Goal: Task Accomplishment & Management: Manage account settings

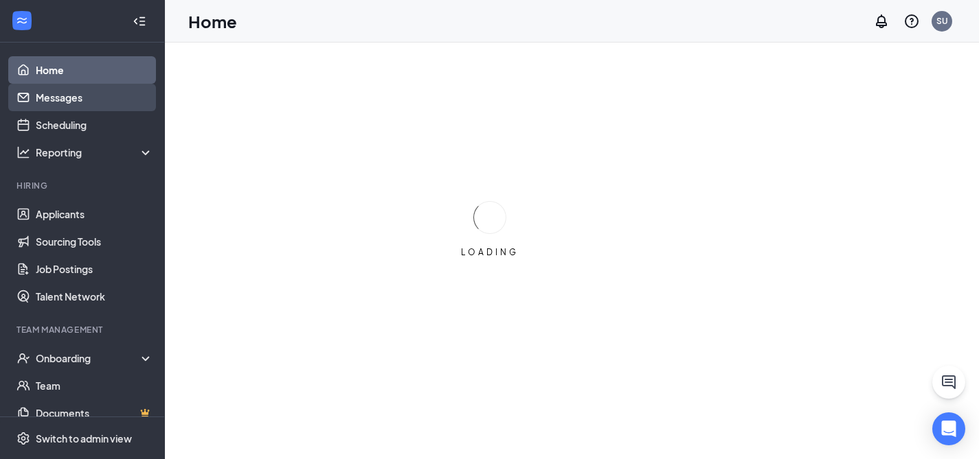
click at [81, 106] on link "Messages" at bounding box center [94, 97] width 117 height 27
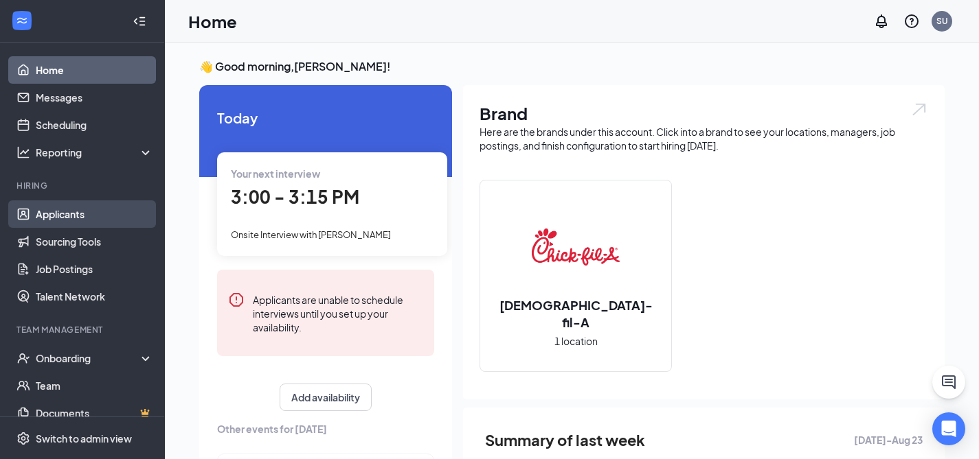
click at [77, 213] on link "Applicants" at bounding box center [94, 214] width 117 height 27
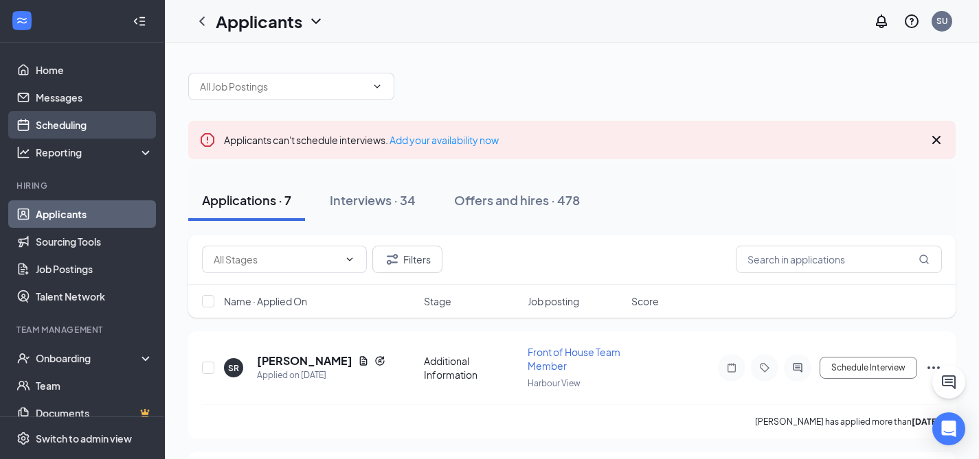
click at [42, 123] on link "Scheduling" at bounding box center [94, 124] width 117 height 27
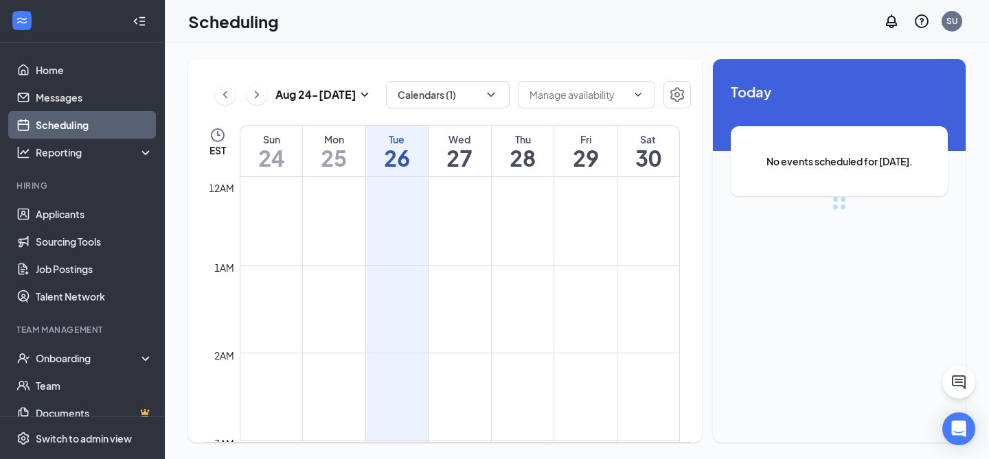
scroll to position [675, 0]
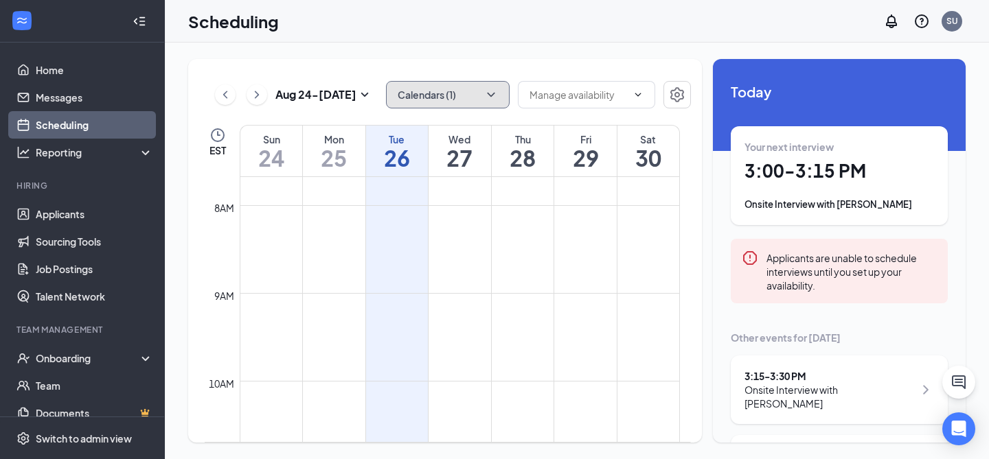
click at [490, 97] on icon "ChevronDown" at bounding box center [491, 95] width 14 height 14
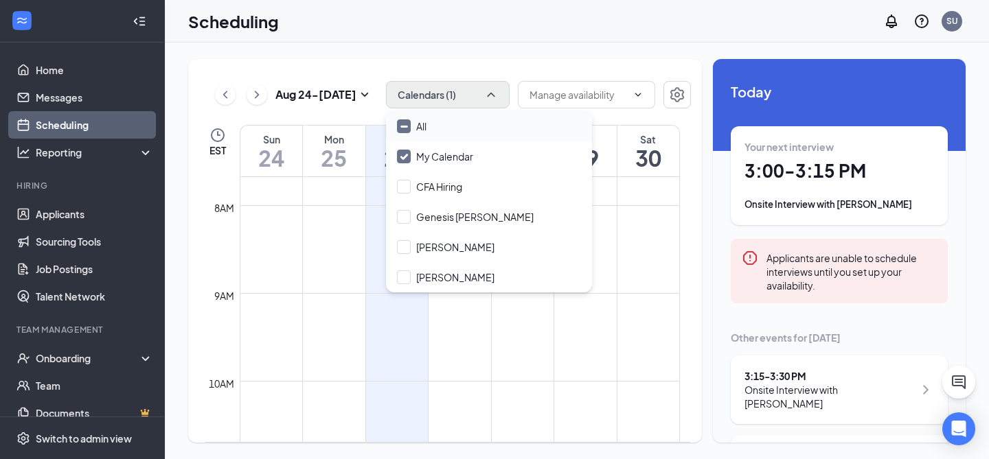
click at [424, 127] on input "All" at bounding box center [412, 127] width 30 height 14
checkbox input "true"
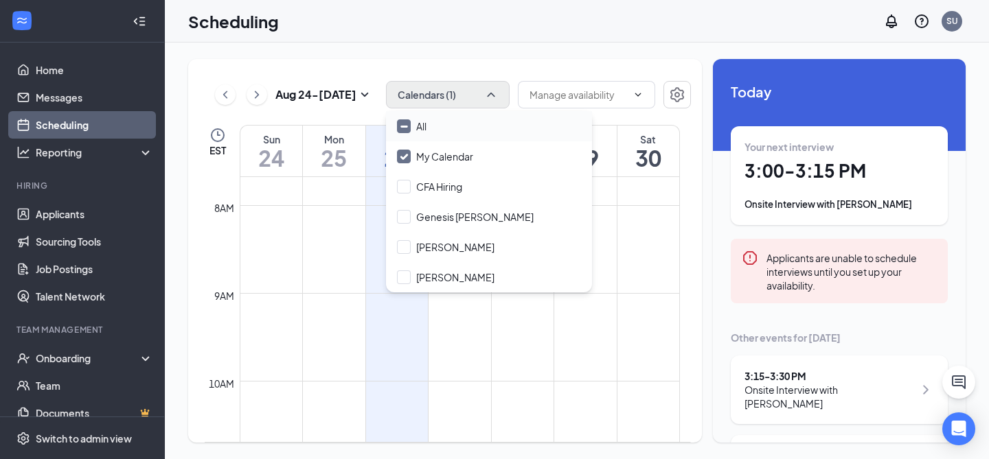
checkbox input "true"
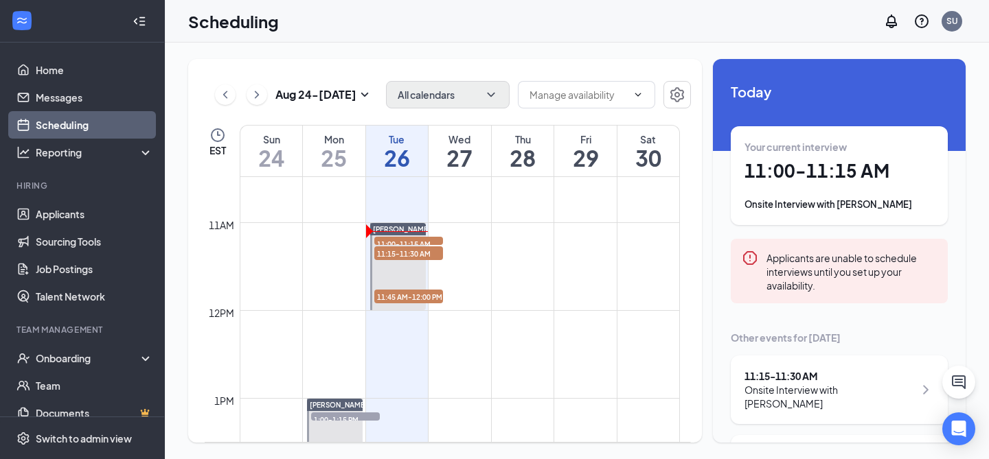
scroll to position [919, 0]
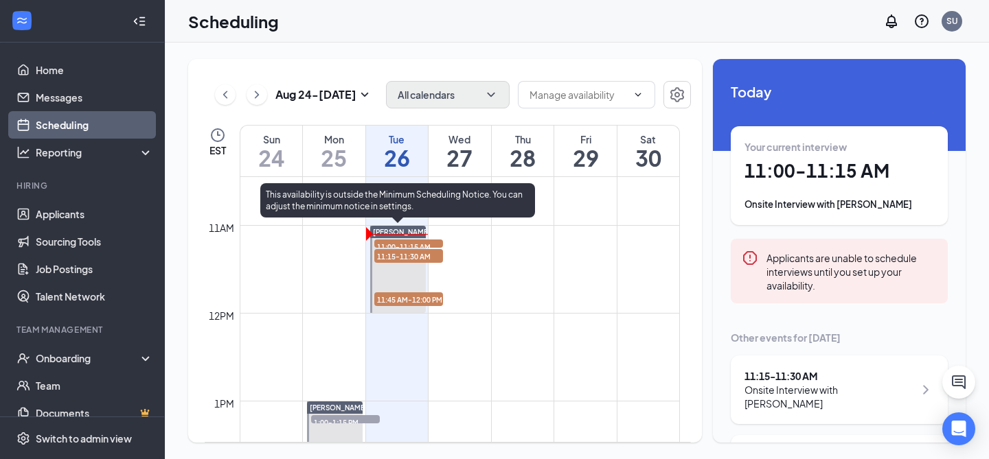
click at [416, 243] on span "11:00-11:15 AM" at bounding box center [408, 247] width 69 height 14
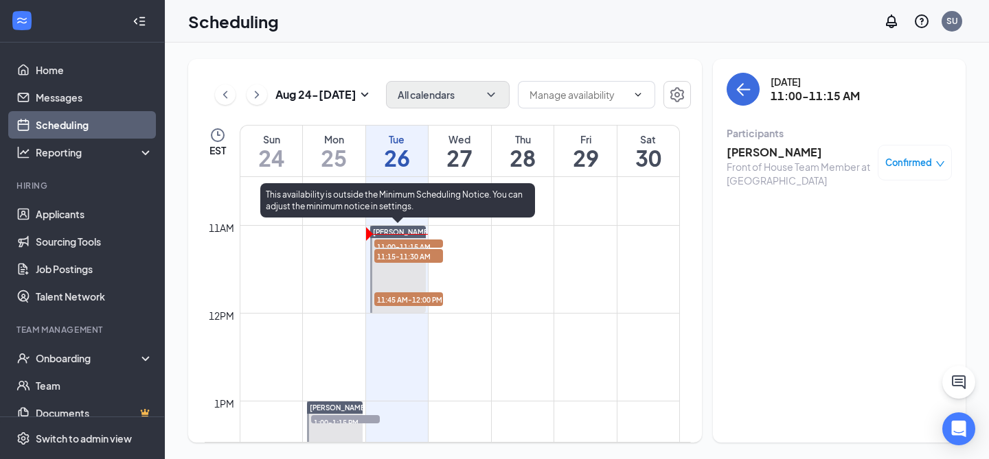
click at [394, 232] on span "[PERSON_NAME]" at bounding box center [402, 232] width 58 height 8
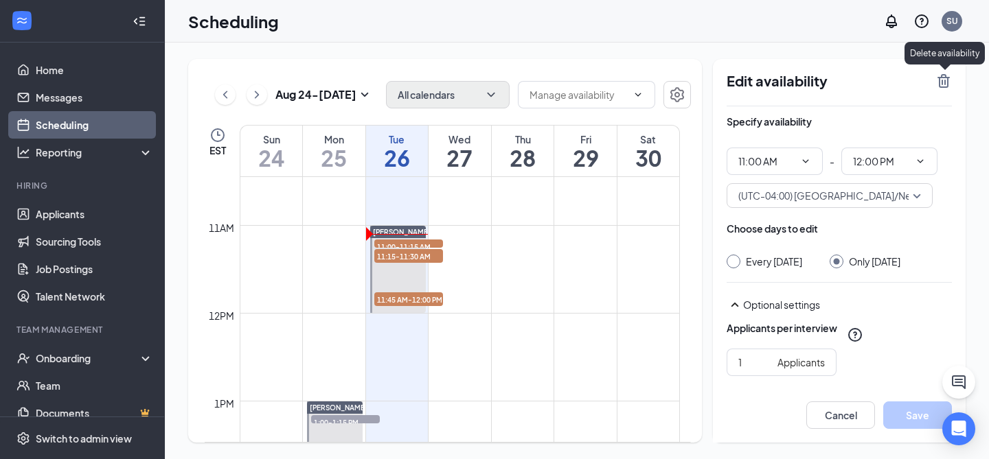
click at [943, 82] on icon "TrashOutline" at bounding box center [943, 81] width 16 height 16
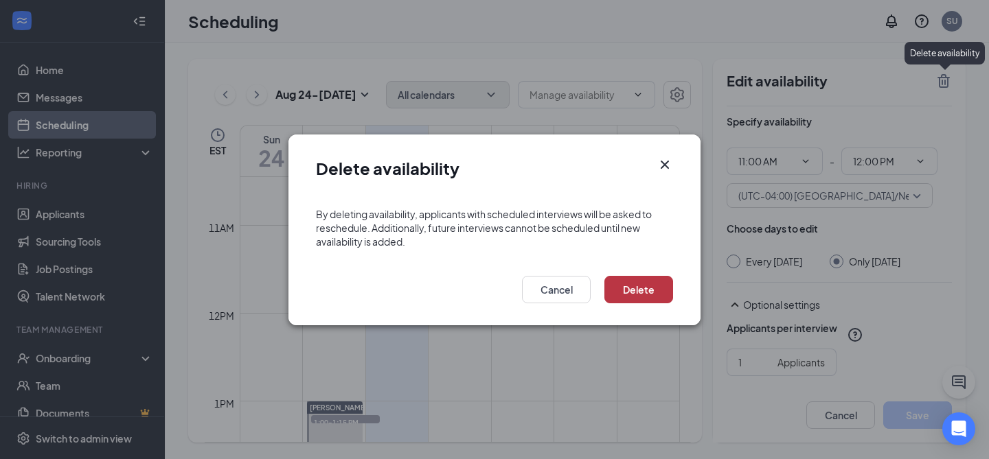
click at [632, 293] on button "Delete" at bounding box center [638, 289] width 69 height 27
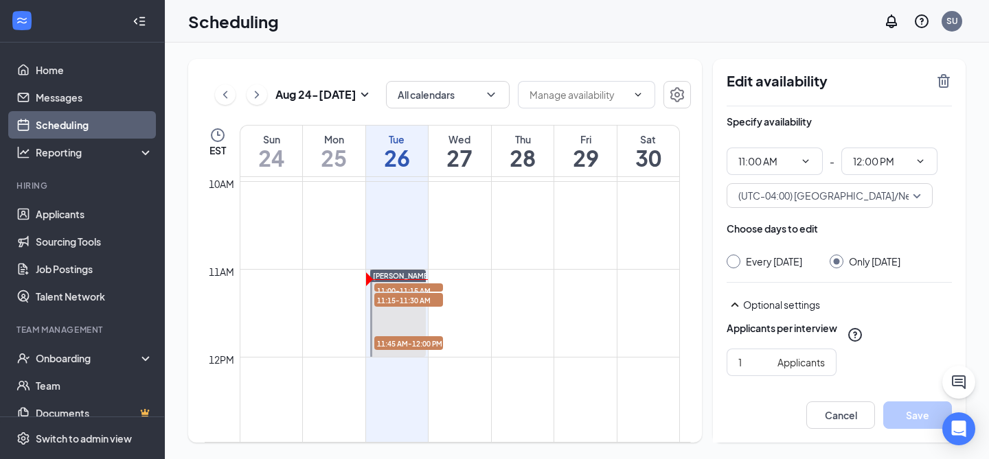
scroll to position [891, 0]
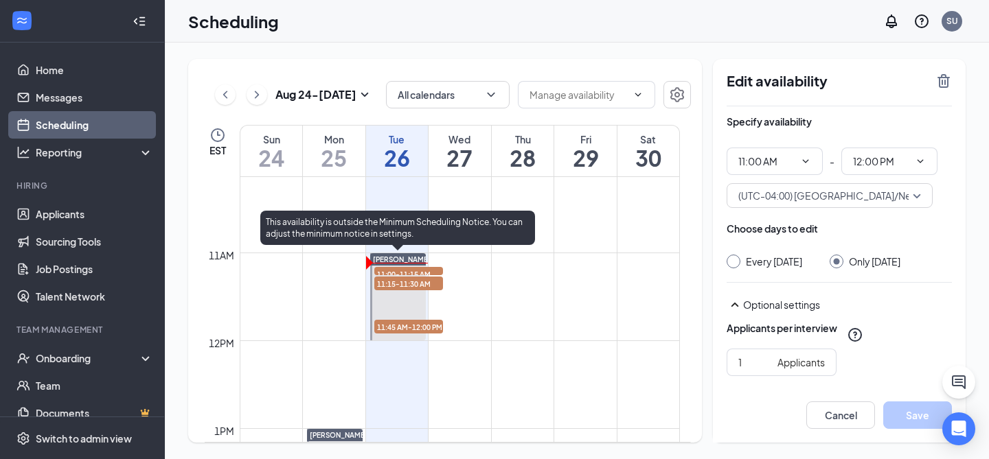
click at [409, 273] on span "11:00-11:15 AM" at bounding box center [408, 274] width 69 height 14
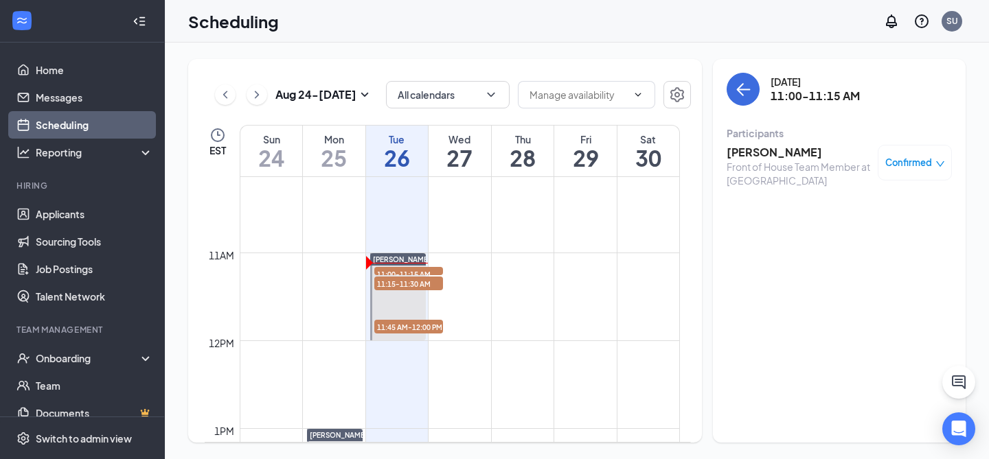
click at [409, 252] on td at bounding box center [460, 242] width 440 height 22
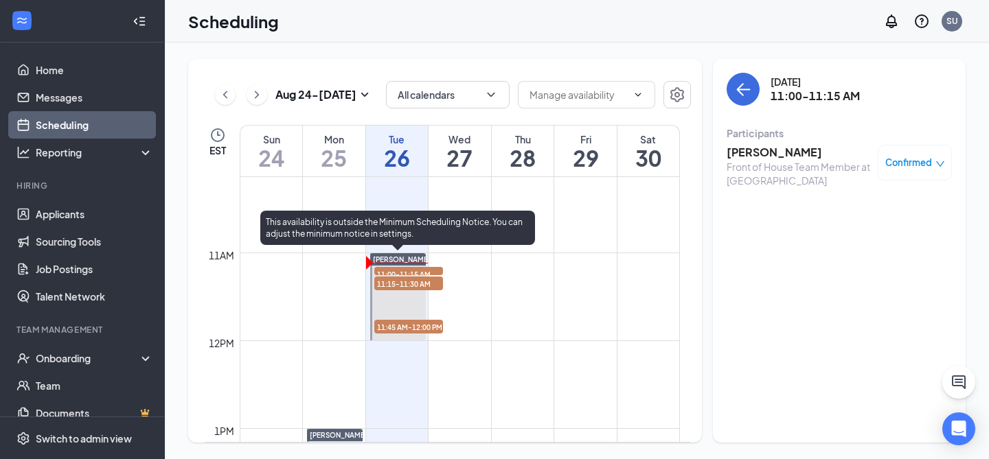
click at [410, 258] on div "[PERSON_NAME]" at bounding box center [398, 259] width 56 height 12
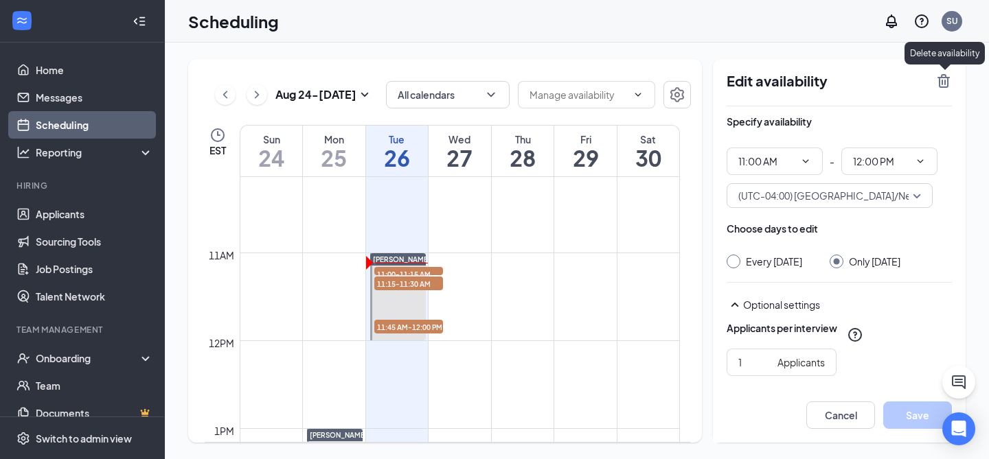
click at [948, 82] on icon "TrashOutline" at bounding box center [944, 81] width 12 height 14
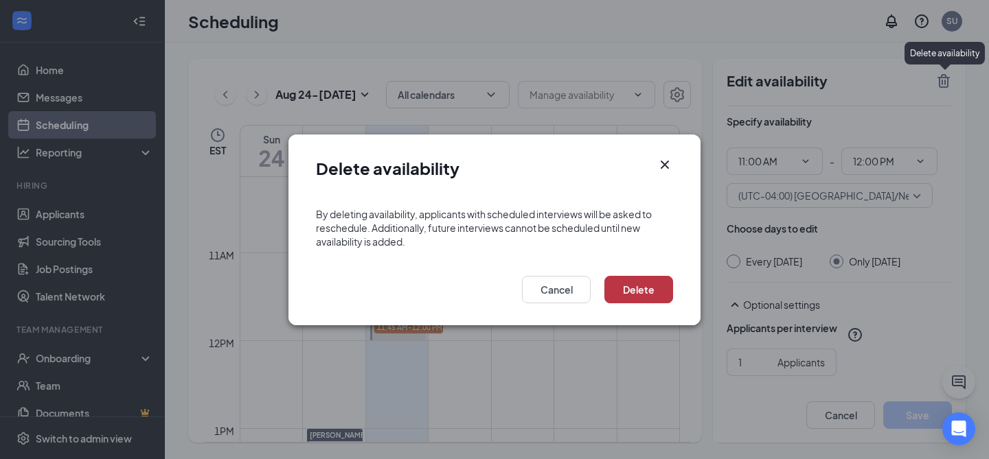
click at [633, 297] on button "Delete" at bounding box center [638, 289] width 69 height 27
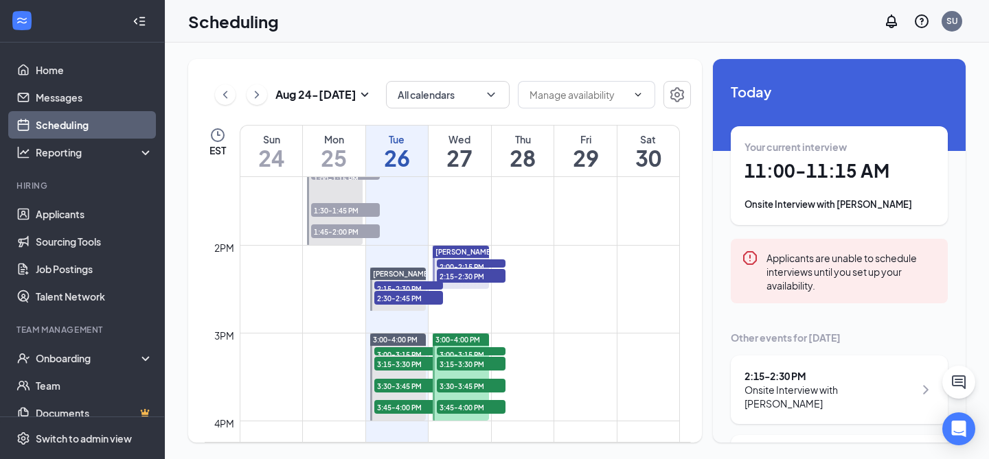
scroll to position [1193, 0]
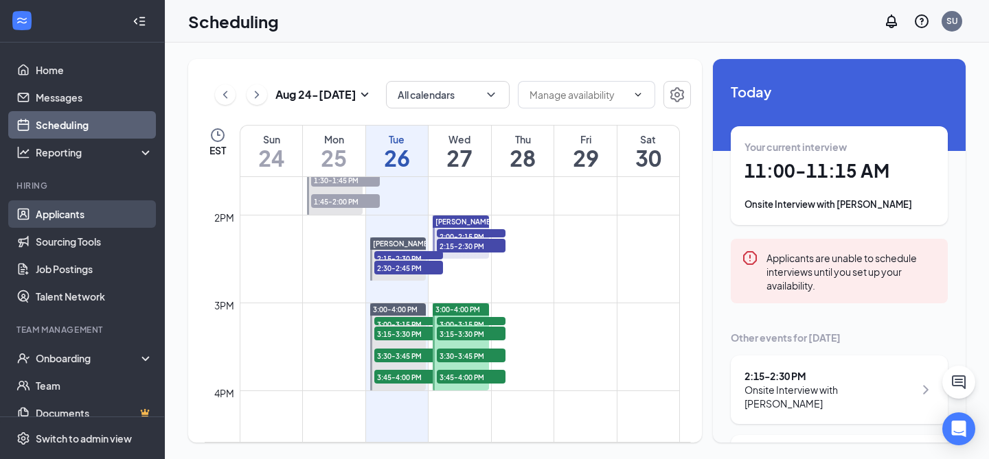
click at [65, 216] on link "Applicants" at bounding box center [94, 214] width 117 height 27
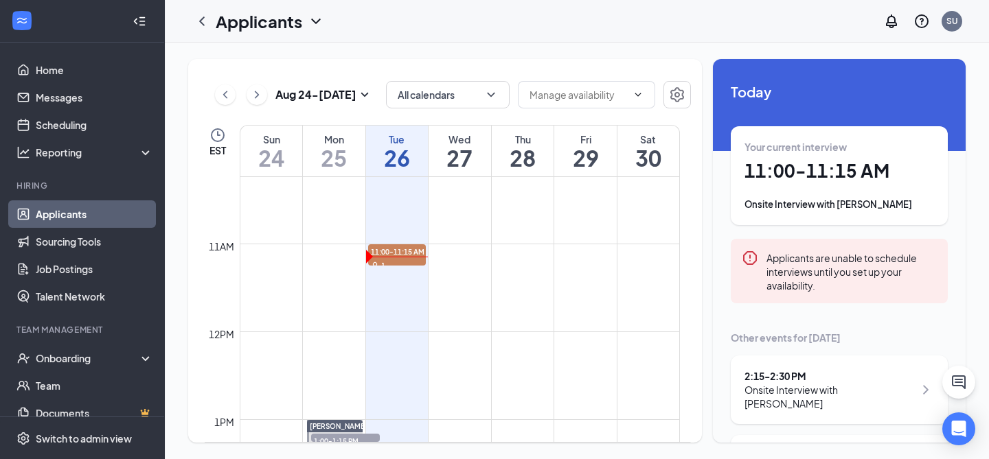
scroll to position [903, 0]
click at [84, 214] on link "Applicants" at bounding box center [94, 214] width 117 height 27
click at [100, 216] on link "Applicants" at bounding box center [94, 214] width 117 height 27
click at [74, 213] on link "Applicants" at bounding box center [94, 214] width 117 height 27
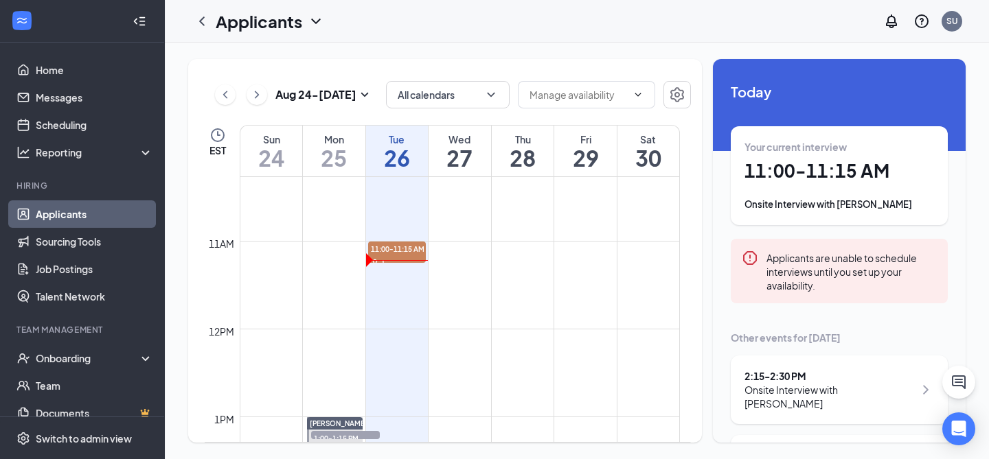
click at [78, 216] on link "Applicants" at bounding box center [94, 214] width 117 height 27
click at [67, 220] on link "Applicants" at bounding box center [94, 214] width 117 height 27
click at [67, 215] on link "Applicants" at bounding box center [94, 214] width 117 height 27
click at [56, 63] on link "Home" at bounding box center [94, 69] width 117 height 27
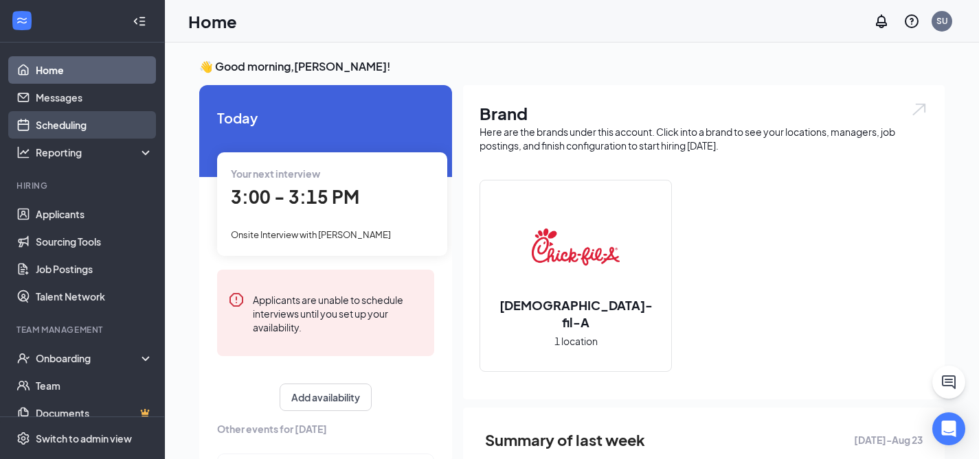
click at [66, 124] on link "Scheduling" at bounding box center [94, 124] width 117 height 27
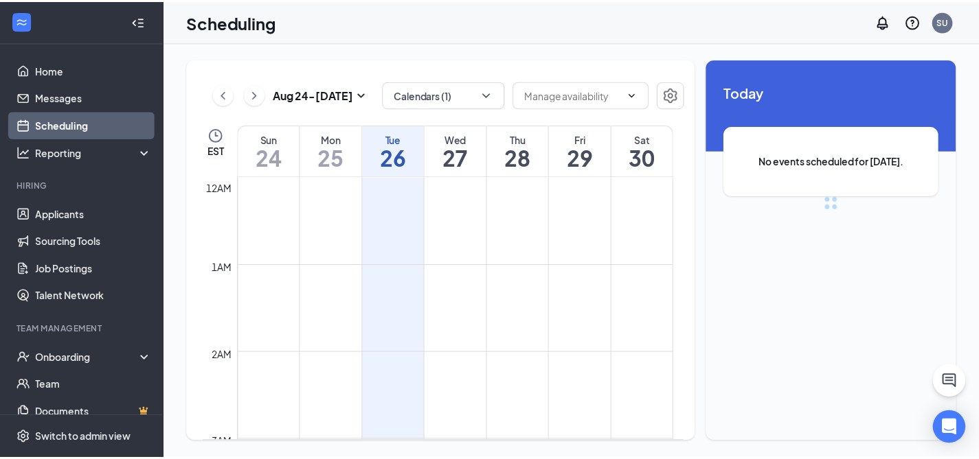
scroll to position [675, 0]
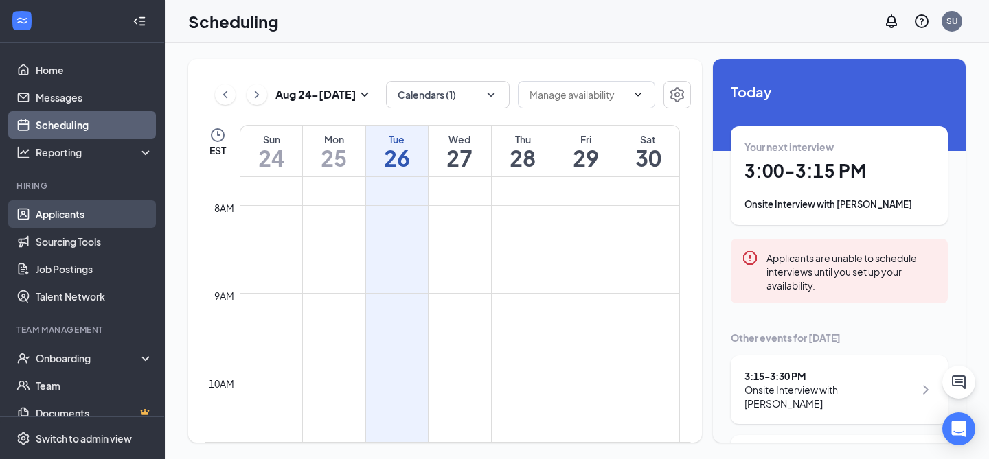
click at [70, 215] on link "Applicants" at bounding box center [94, 214] width 117 height 27
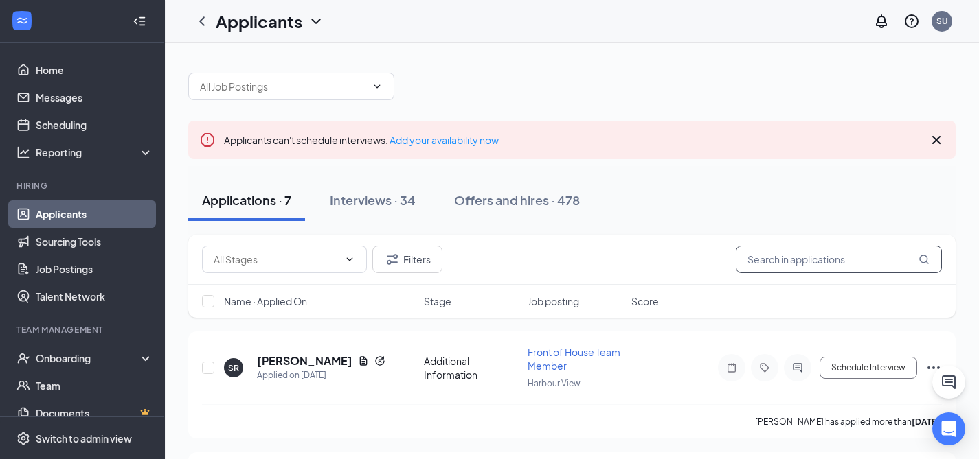
click at [771, 262] on input "text" at bounding box center [839, 259] width 206 height 27
click at [416, 197] on div "Interviews · 34" at bounding box center [373, 200] width 86 height 17
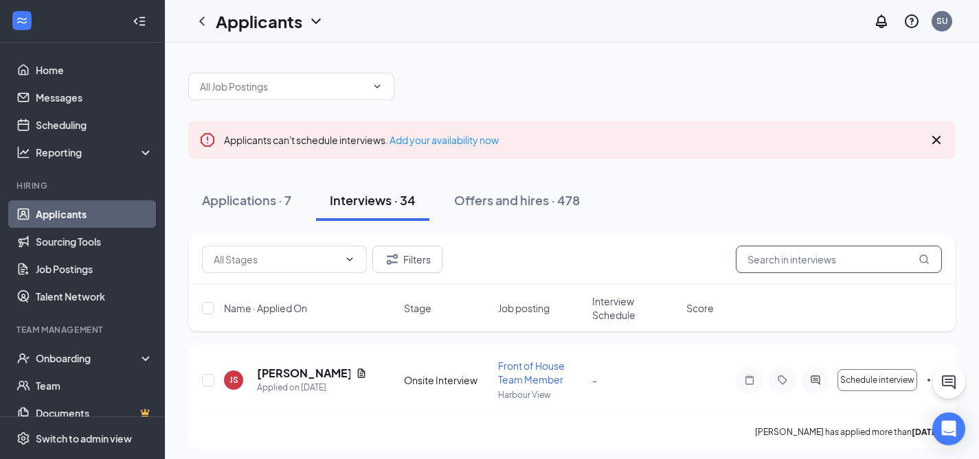
click at [764, 253] on input "text" at bounding box center [839, 259] width 206 height 27
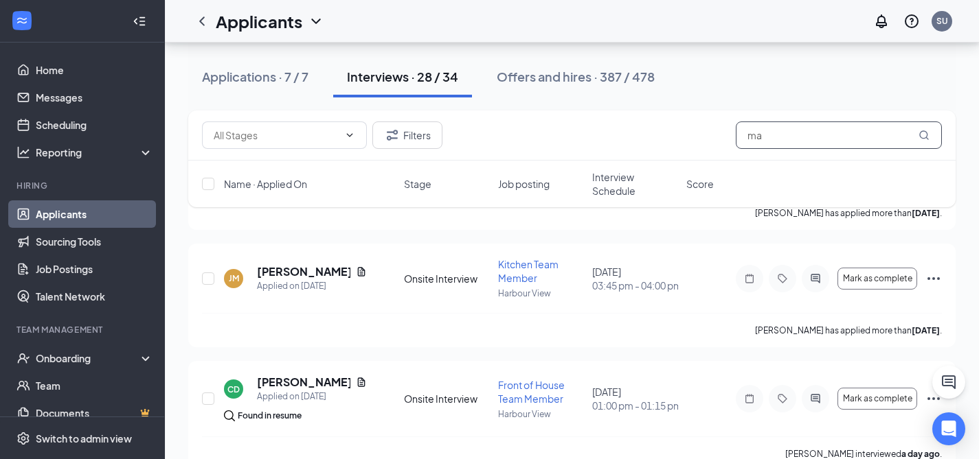
scroll to position [1931, 0]
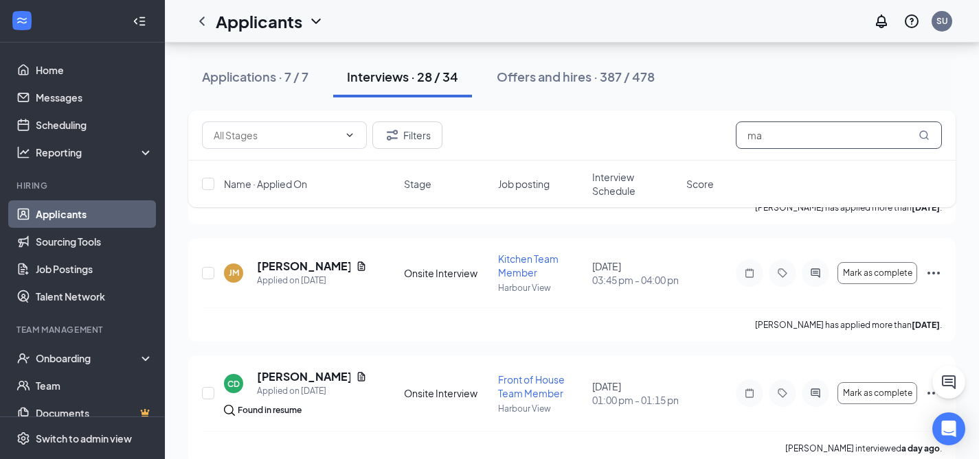
click at [839, 137] on input "ma" at bounding box center [839, 135] width 206 height 27
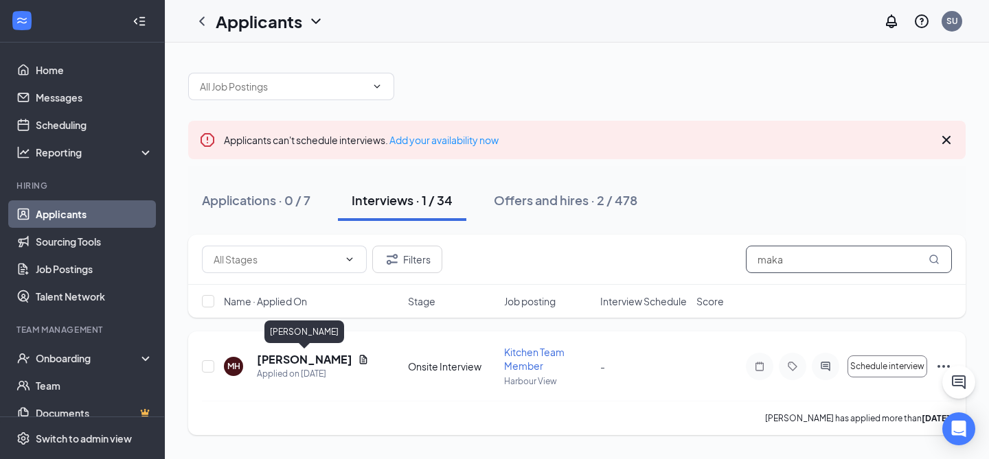
type input "maka"
click at [328, 362] on h5 "[PERSON_NAME]" at bounding box center [304, 359] width 95 height 15
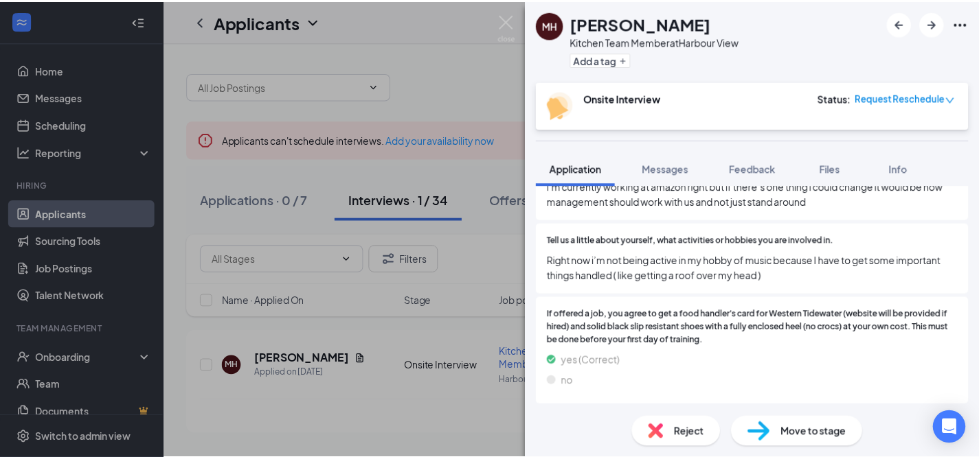
scroll to position [1001, 0]
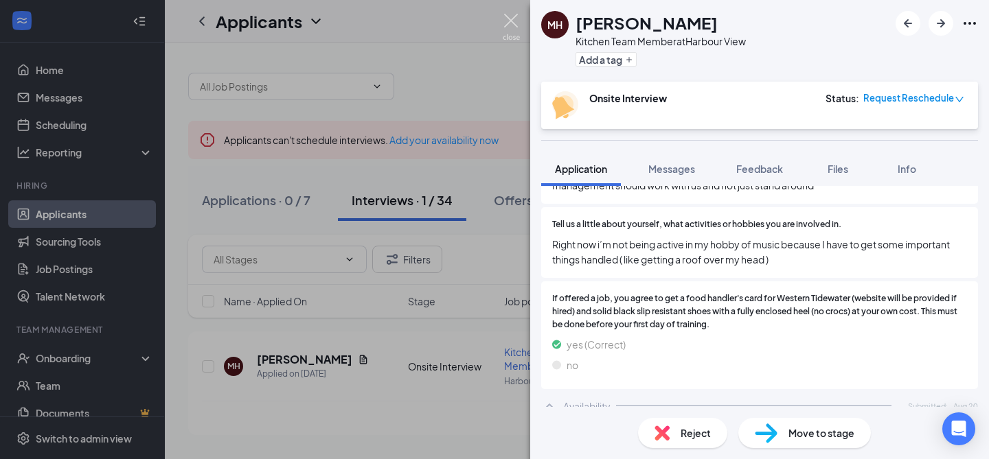
drag, startPoint x: 512, startPoint y: 23, endPoint x: 444, endPoint y: 27, distance: 67.4
click at [510, 19] on img at bounding box center [511, 27] width 17 height 27
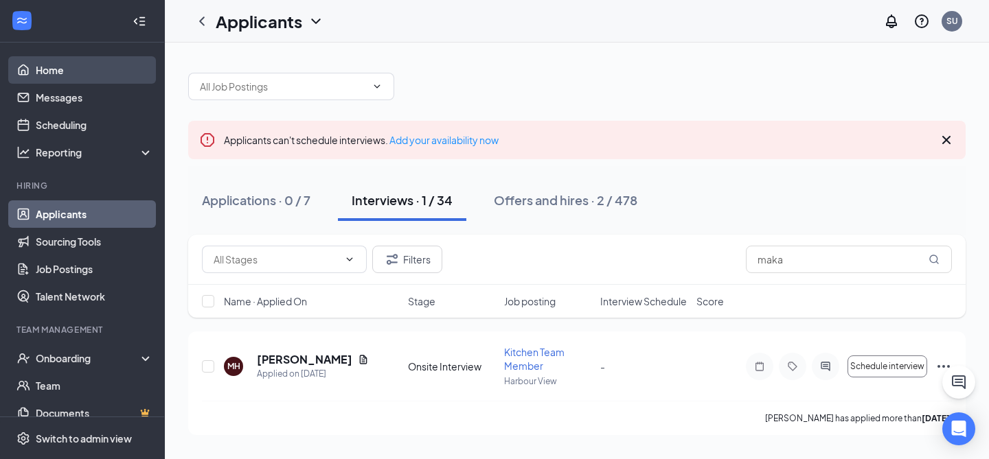
click at [45, 67] on link "Home" at bounding box center [94, 69] width 117 height 27
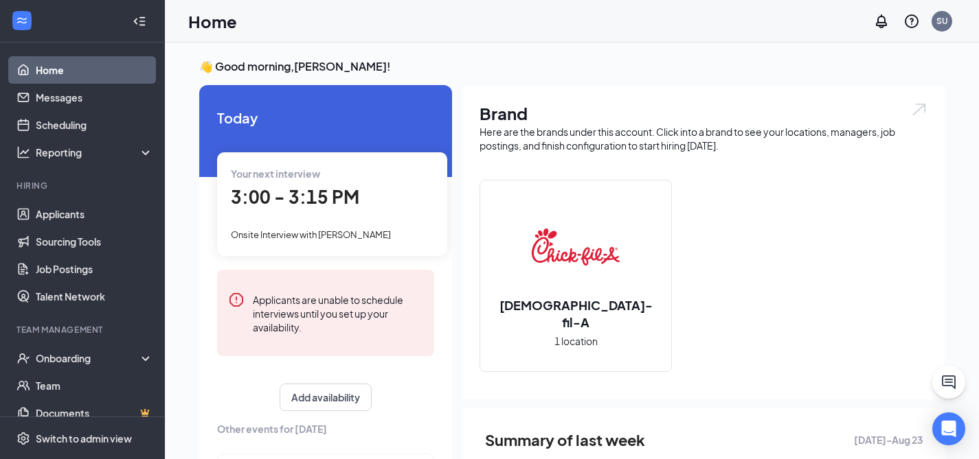
drag, startPoint x: 452, startPoint y: 213, endPoint x: 438, endPoint y: 231, distance: 23.5
click at [438, 231] on div "[DATE] Your next interview 3:00 - 3:15 PM Onsite Interview with [PERSON_NAME] A…" at bounding box center [571, 410] width 745 height 650
click at [430, 66] on h3 "👋 Good morning, [PERSON_NAME] !" at bounding box center [571, 66] width 745 height 15
